Goal: Navigation & Orientation: Find specific page/section

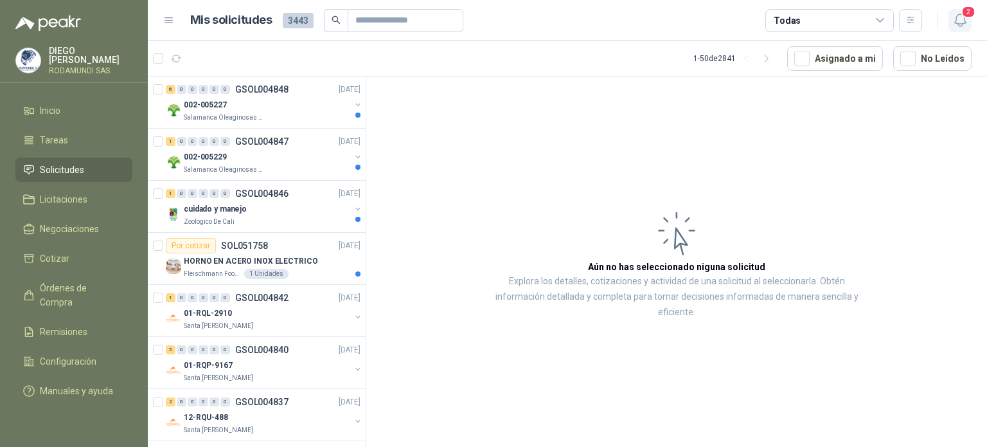
click at [954, 15] on icon "button" at bounding box center [961, 20] width 16 height 16
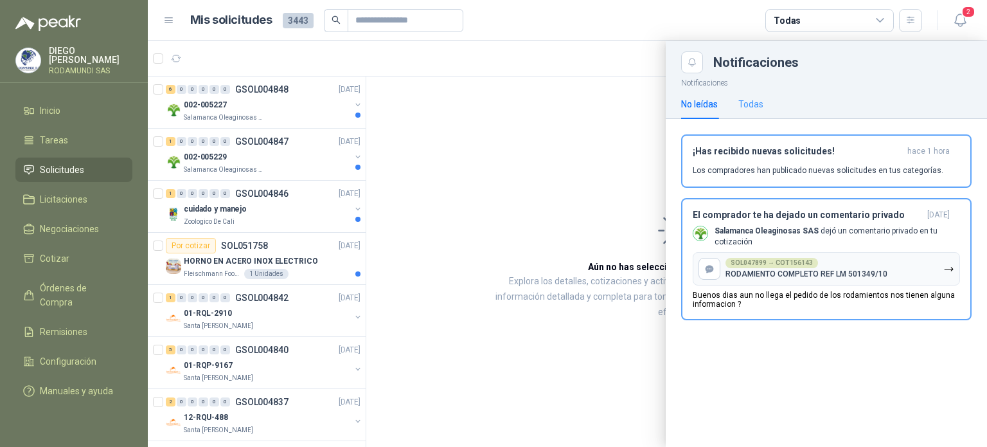
click at [751, 93] on div "Todas" at bounding box center [750, 104] width 25 height 30
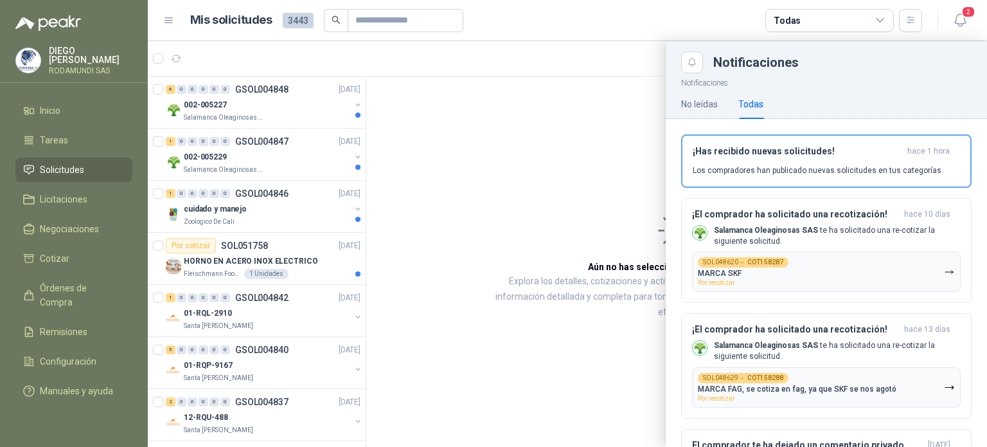
click at [204, 277] on div at bounding box center [567, 244] width 839 height 406
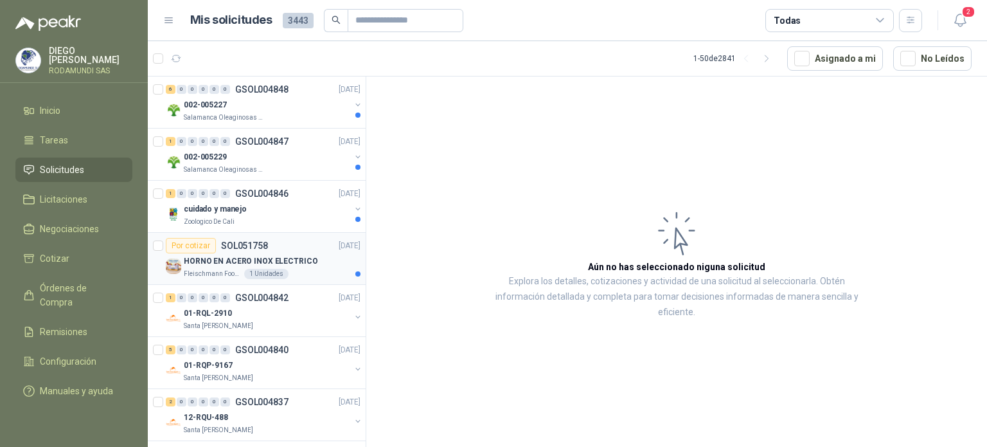
click at [306, 262] on p "HORNO EN ACERO INOX ELECTRICO" at bounding box center [251, 261] width 134 height 12
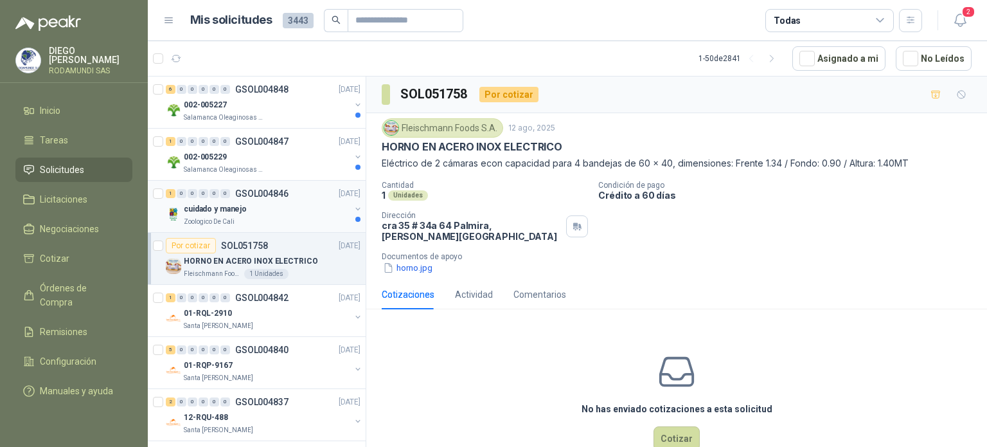
click at [277, 215] on div "cuidado y manejo" at bounding box center [267, 208] width 166 height 15
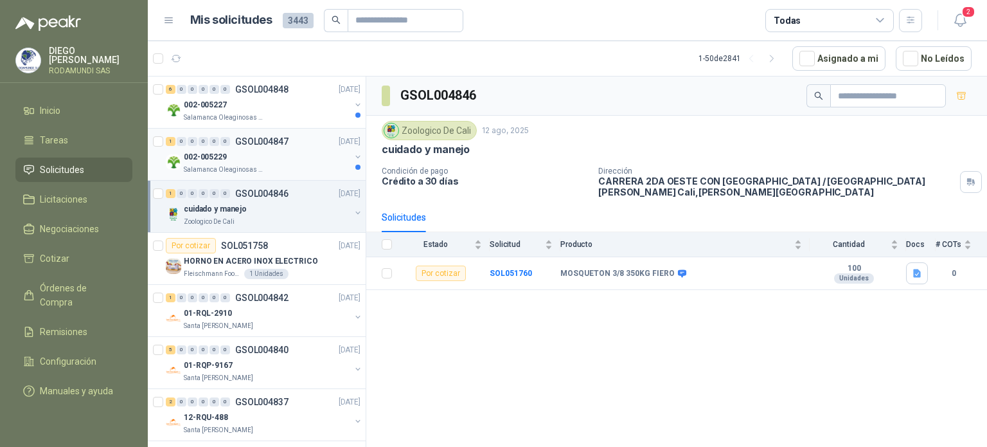
click at [257, 157] on div "002-005229" at bounding box center [267, 156] width 166 height 15
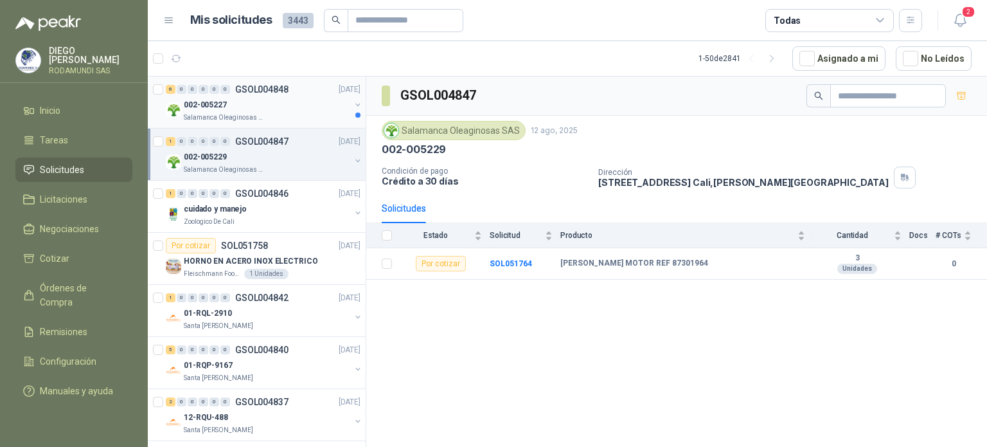
click at [271, 110] on div "002-005227" at bounding box center [267, 104] width 166 height 15
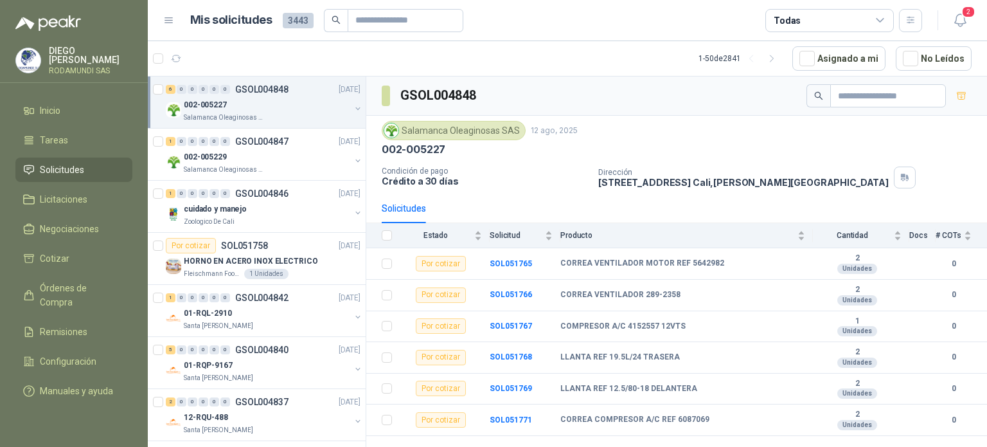
click at [568, 202] on div "Solicitudes" at bounding box center [677, 208] width 590 height 30
click at [647, 237] on span "Producto" at bounding box center [677, 235] width 235 height 9
